Goal: Find contact information: Find contact information

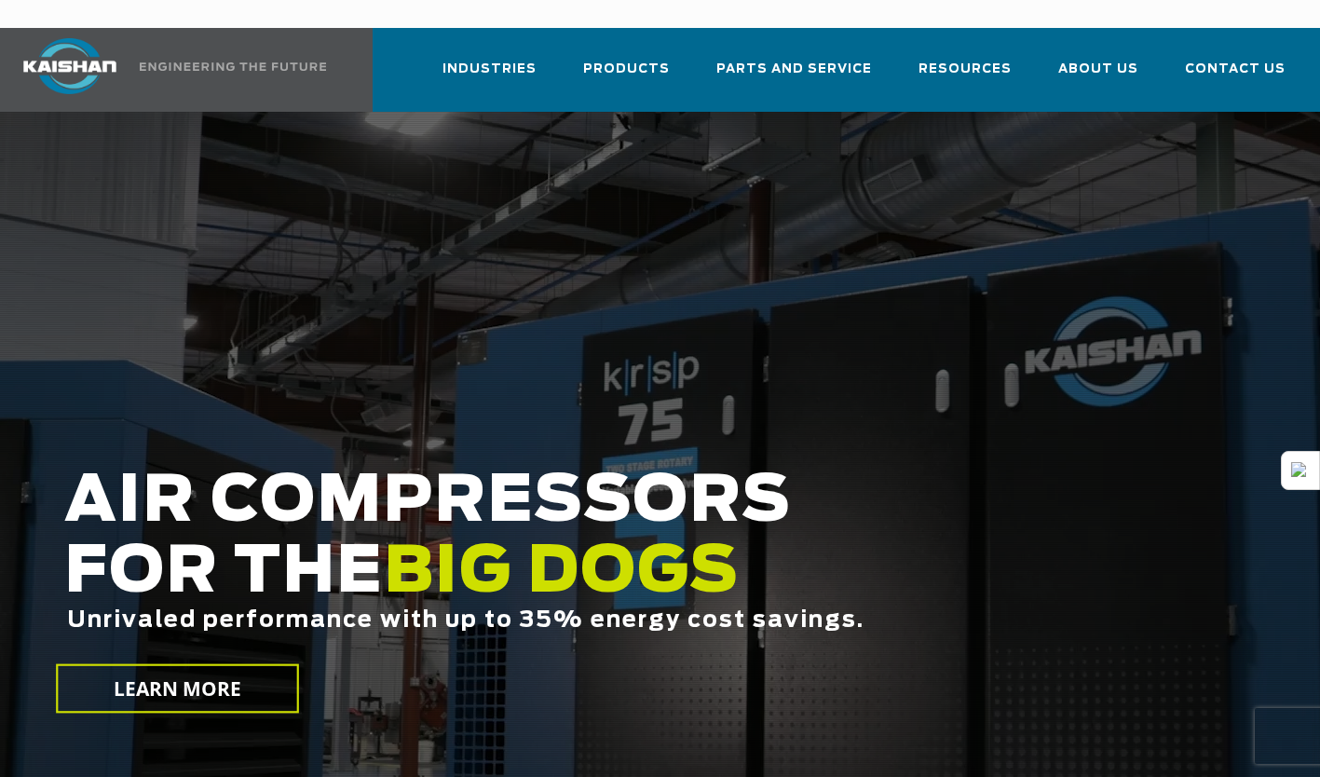
click at [1233, 59] on span "Contact Us" at bounding box center [1234, 69] width 101 height 21
